Goal: Task Accomplishment & Management: Manage account settings

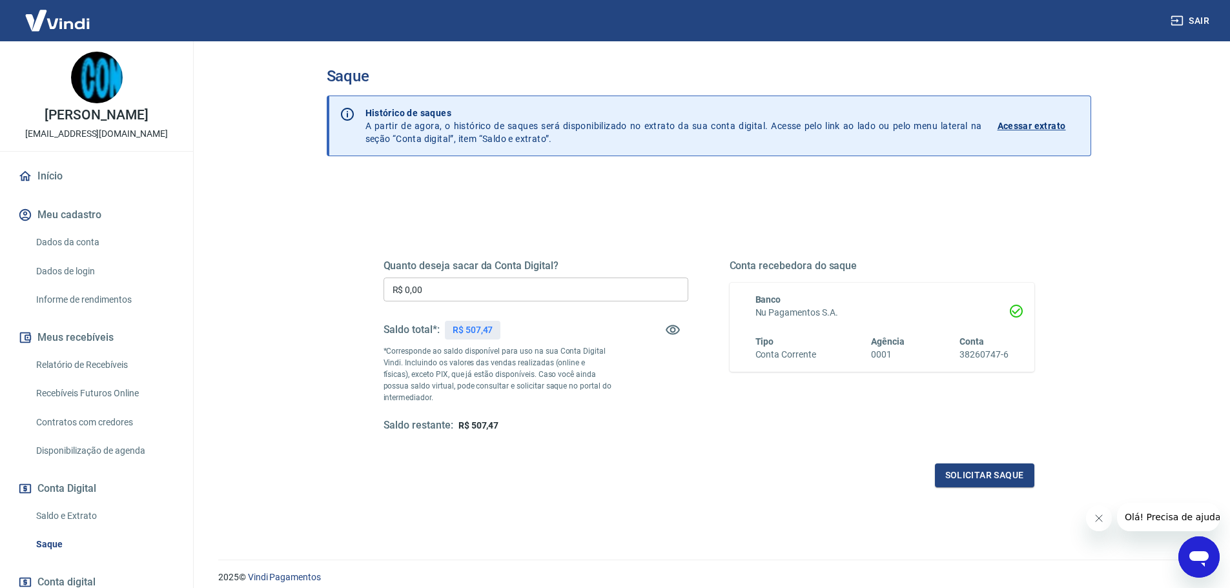
click at [484, 331] on p "R$ 507,47" at bounding box center [473, 331] width 41 height 14
click at [519, 327] on div "Saldo total*: R$ 507,47" at bounding box center [536, 329] width 305 height 31
click at [473, 334] on p "R$ 507,47" at bounding box center [473, 331] width 41 height 14
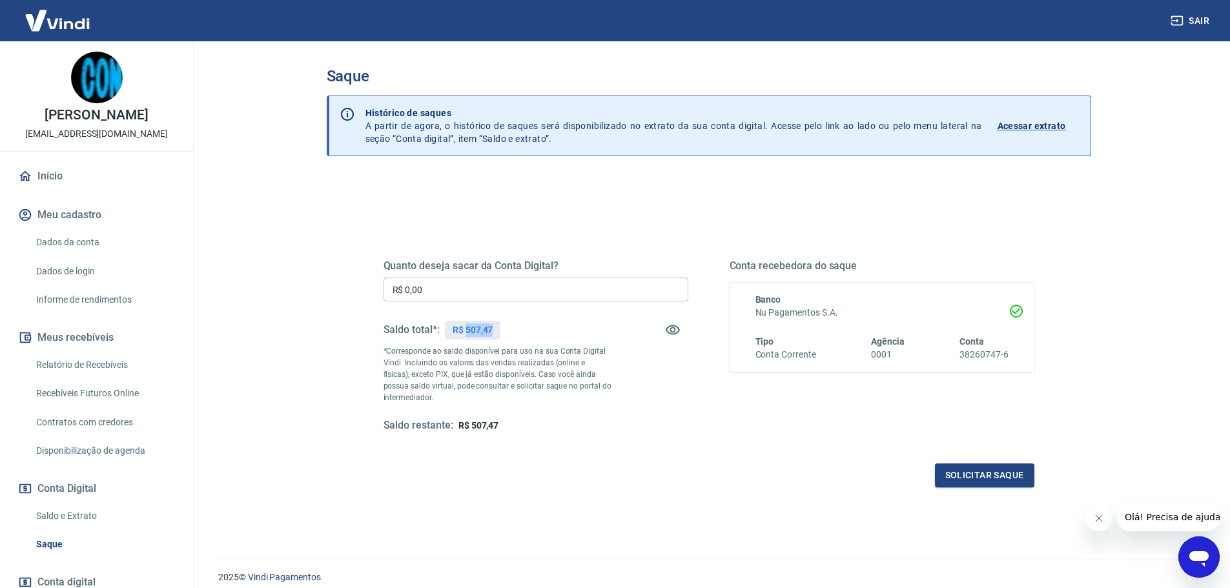
click at [473, 334] on p "R$ 507,47" at bounding box center [473, 331] width 41 height 14
click at [533, 329] on div "Saldo total*: R$ 507,47" at bounding box center [536, 329] width 305 height 31
click at [554, 453] on div "Quanto deseja sacar da Conta Digital? R$ 0,00 ​ Saldo total*: R$ 507,47 *Corres…" at bounding box center [709, 358] width 651 height 259
click at [466, 331] on p "R$ 507,47" at bounding box center [473, 331] width 41 height 14
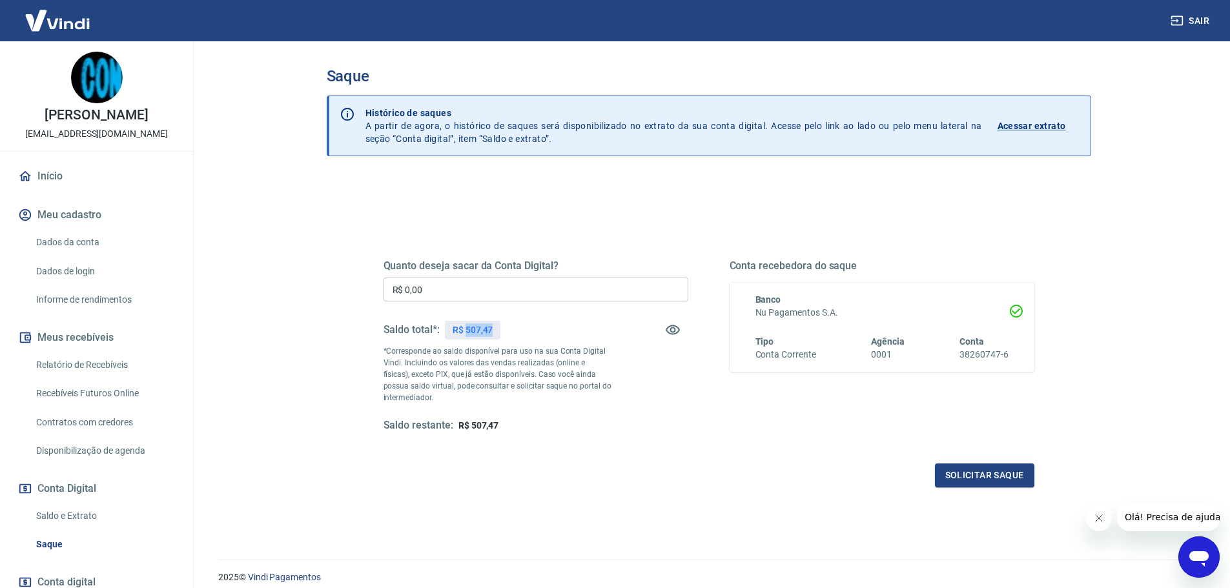
click at [466, 331] on p "R$ 507,47" at bounding box center [473, 331] width 41 height 14
click at [465, 243] on div "Quanto deseja sacar da Conta Digital? R$ 0,00 ​ Saldo total*: R$ 507,47 *Corres…" at bounding box center [709, 358] width 651 height 259
